Goal: Find specific page/section: Find specific page/section

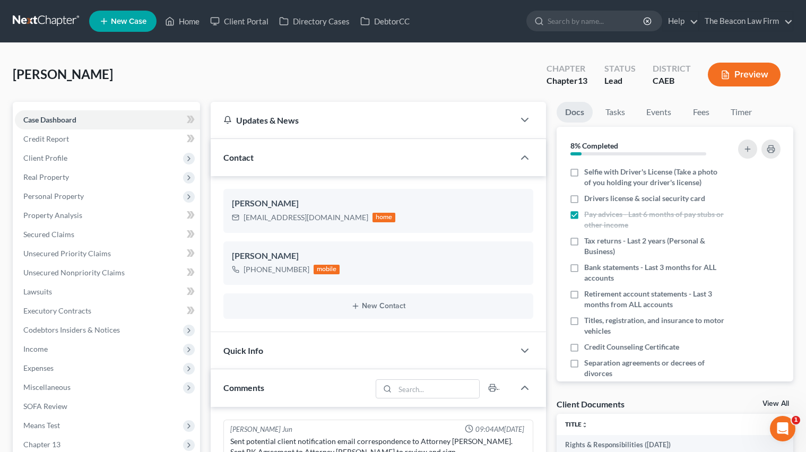
scroll to position [287, 0]
click at [60, 18] on link at bounding box center [47, 21] width 68 height 19
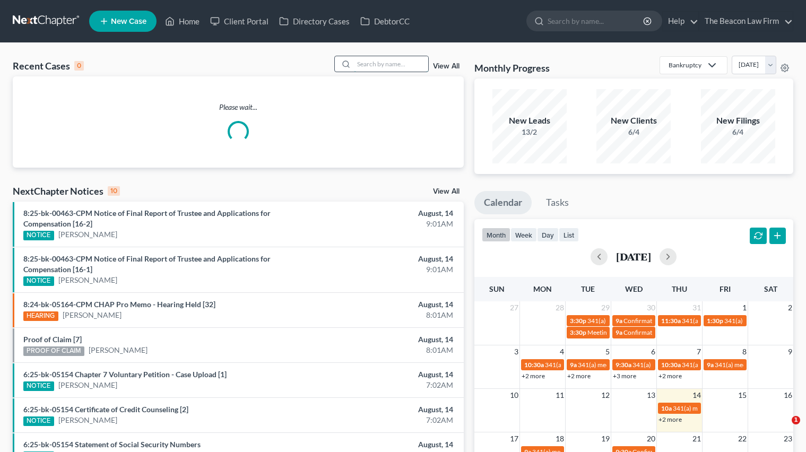
click at [404, 60] on input "search" at bounding box center [391, 63] width 74 height 15
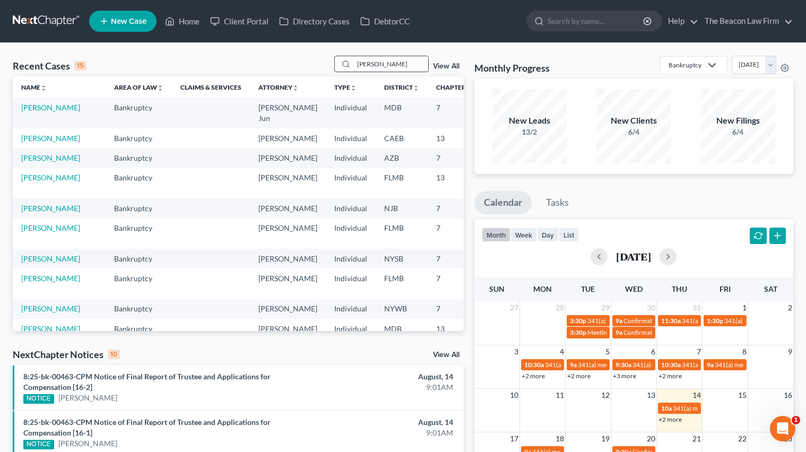
type input "michael martinez"
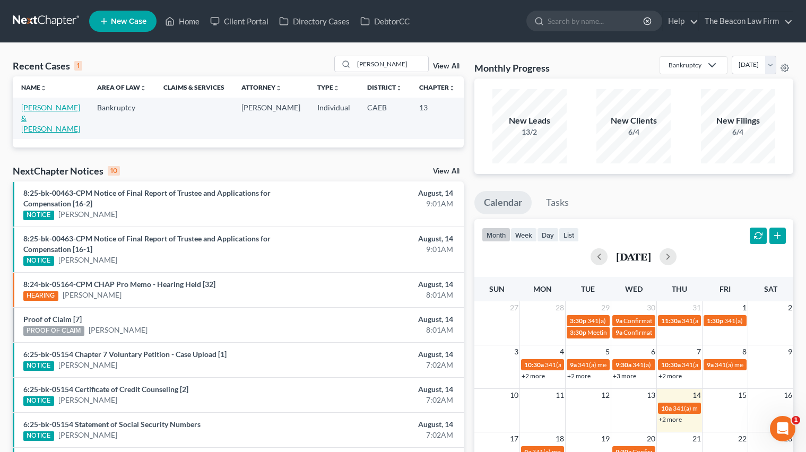
click at [24, 119] on link "Martinez, Michael & Mallory" at bounding box center [50, 118] width 59 height 30
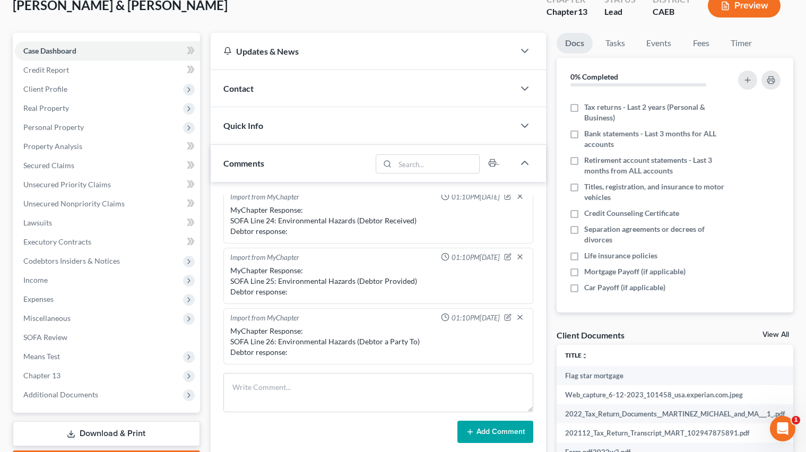
scroll to position [66, 0]
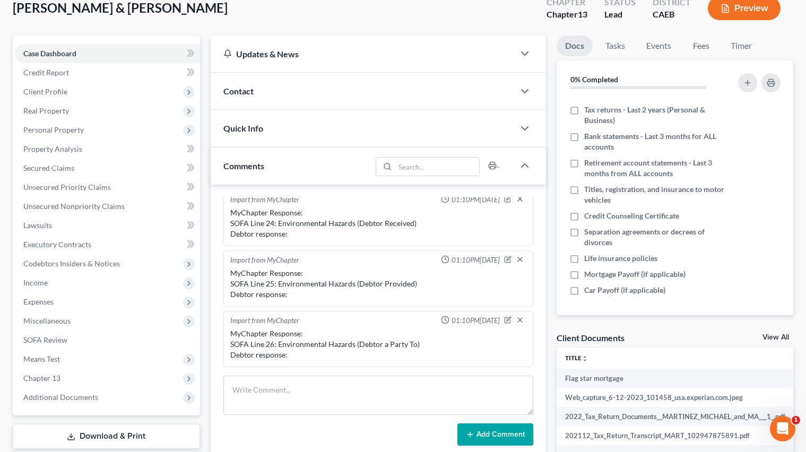
click at [532, 98] on div at bounding box center [530, 91] width 32 height 21
drag, startPoint x: 503, startPoint y: 97, endPoint x: 495, endPoint y: 92, distance: 9.3
click at [502, 96] on div "Contact" at bounding box center [363, 91] width 304 height 37
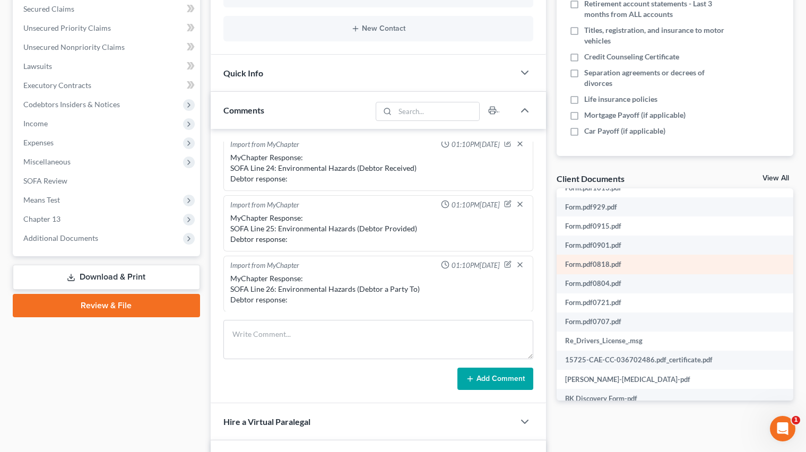
scroll to position [347, 0]
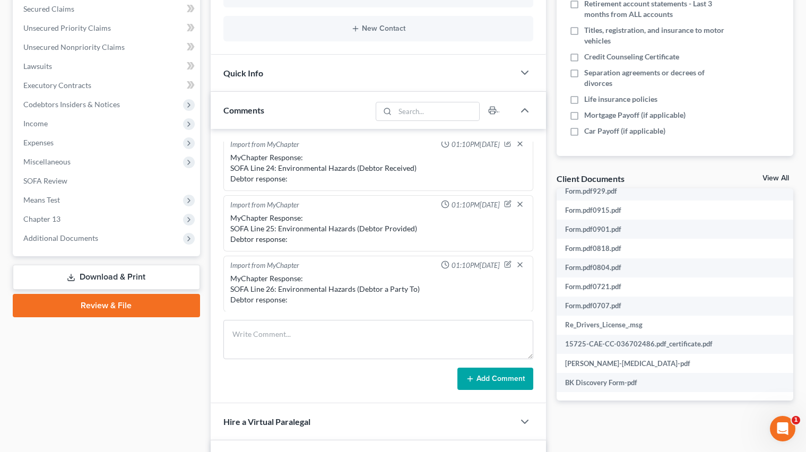
click at [129, 393] on div "Case Dashboard Payments Invoices Payments Payments Credit Report Client Profile" at bounding box center [106, 247] width 198 height 742
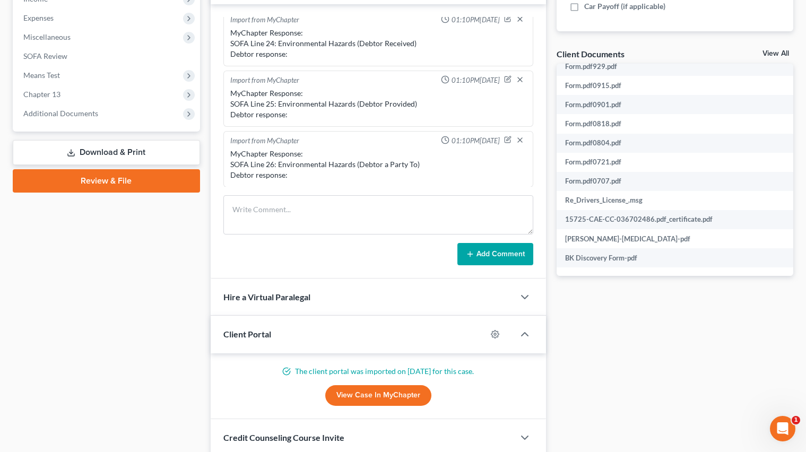
scroll to position [433, 0]
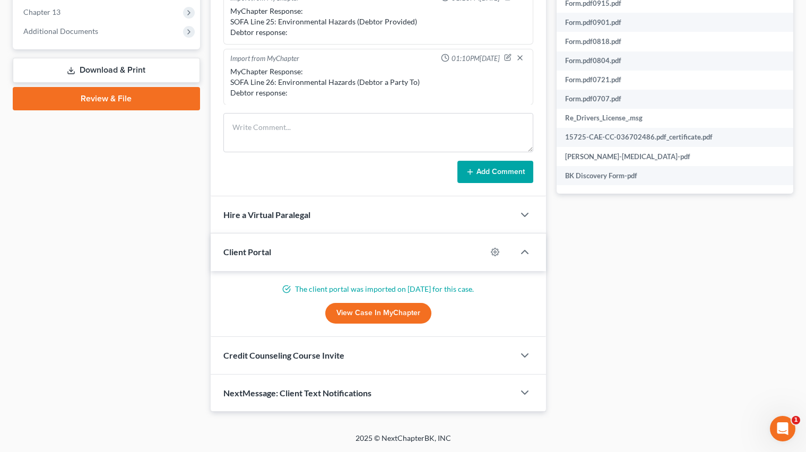
click at [377, 314] on link "View Case in MyChapter" at bounding box center [378, 313] width 106 height 21
